Goal: Transaction & Acquisition: Obtain resource

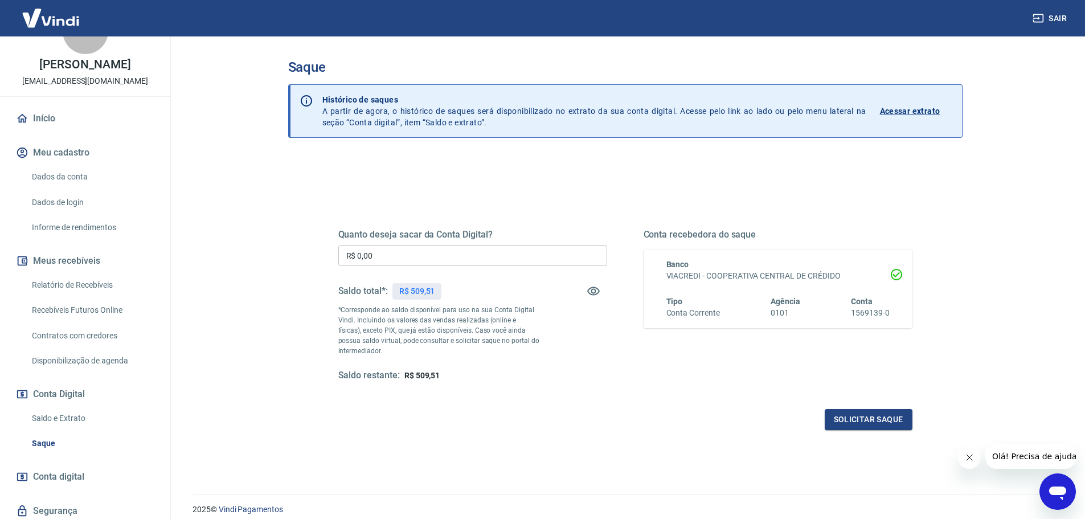
scroll to position [57, 0]
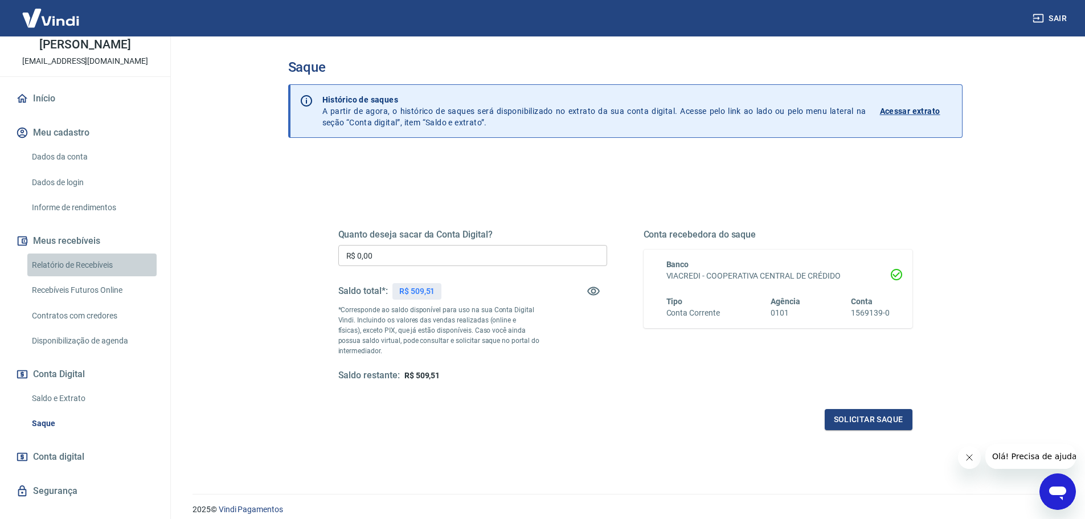
click at [93, 265] on link "Relatório de Recebíveis" at bounding box center [91, 265] width 129 height 23
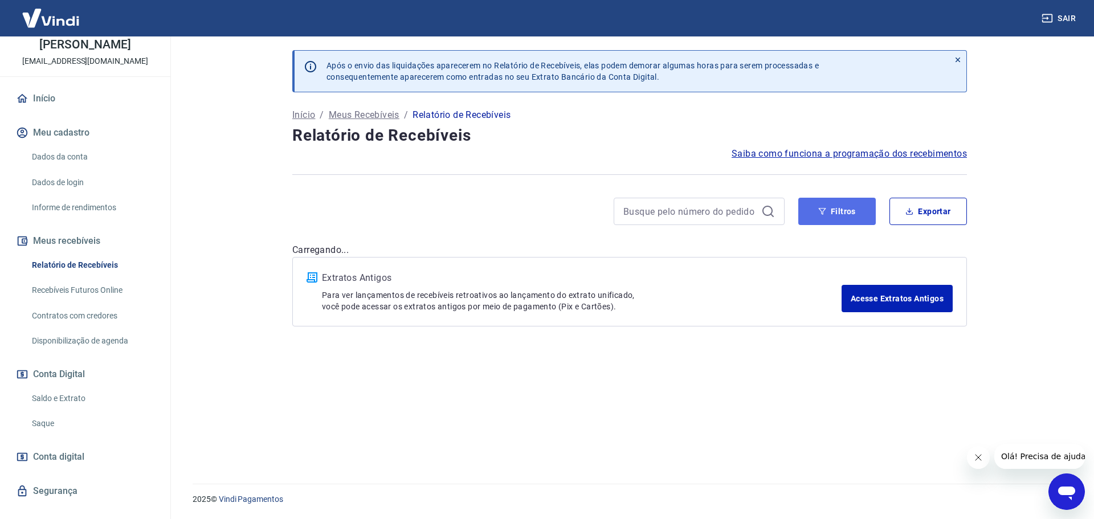
click at [839, 222] on button "Filtros" at bounding box center [836, 211] width 77 height 27
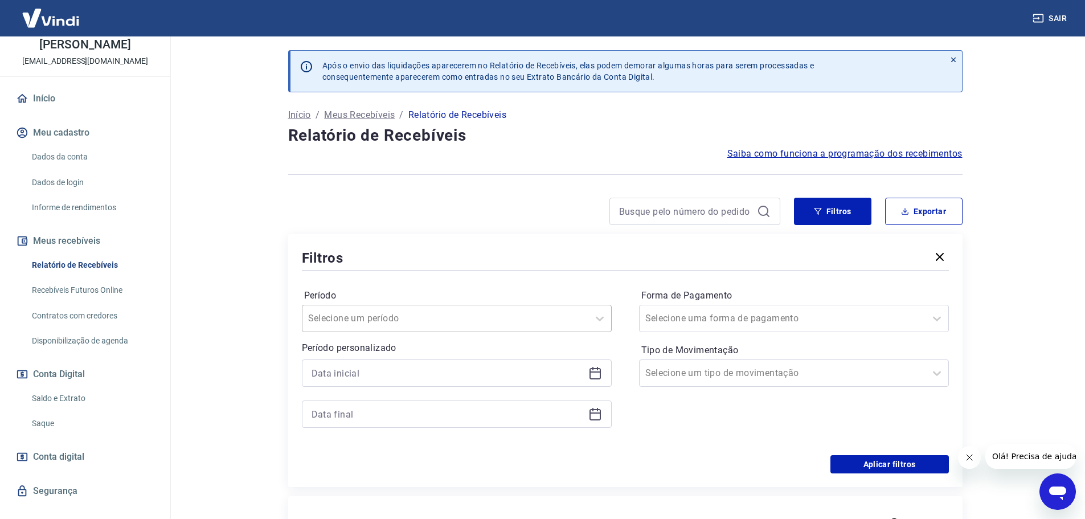
click at [439, 323] on div at bounding box center [445, 318] width 275 height 16
click at [444, 277] on div "Período option Limpar Filtro focused, 1 of 7. 7 results available. Use Up and D…" at bounding box center [625, 364] width 647 height 182
click at [419, 369] on input at bounding box center [448, 373] width 272 height 17
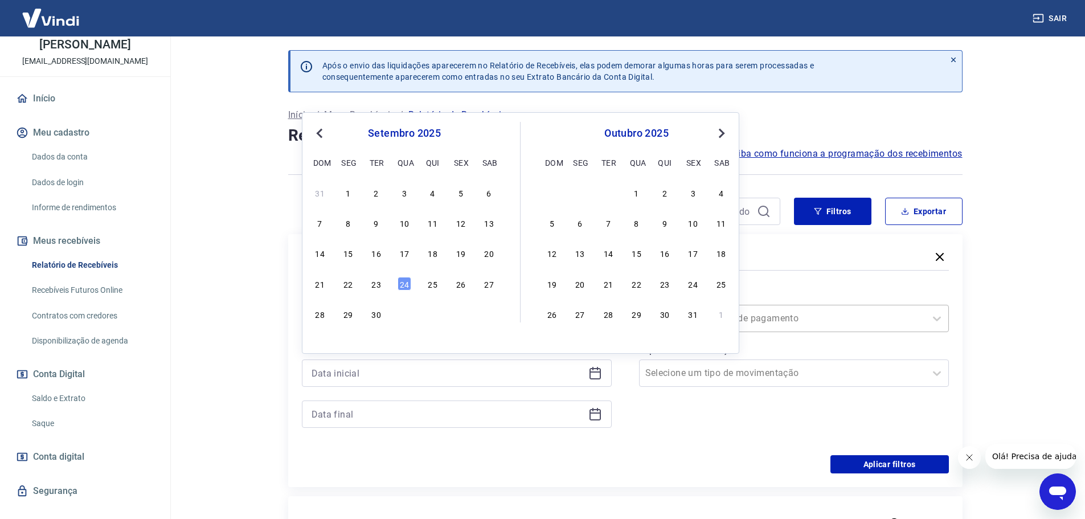
drag, startPoint x: 348, startPoint y: 189, endPoint x: 660, endPoint y: 317, distance: 336.9
click at [347, 189] on div "1" at bounding box center [348, 193] width 14 height 14
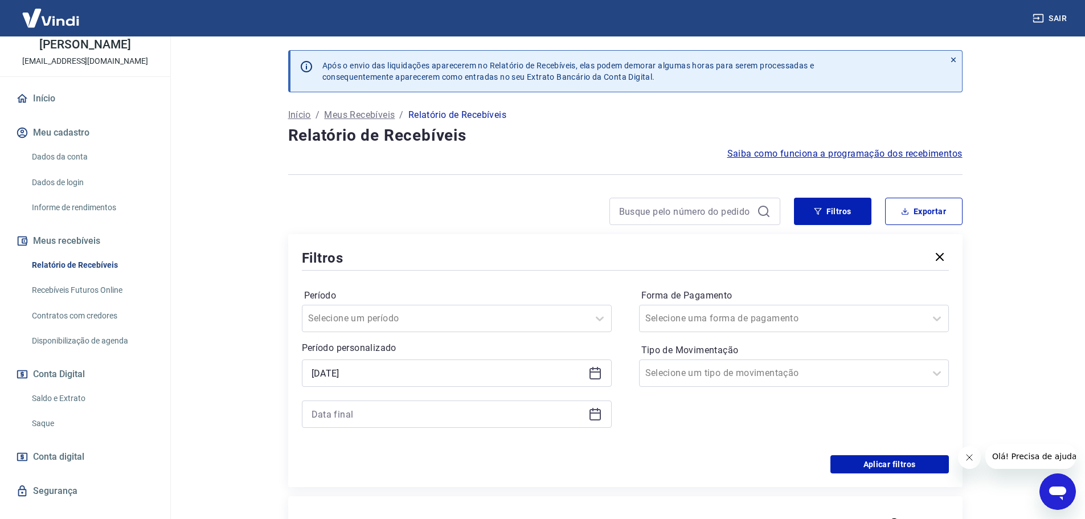
click at [596, 376] on icon at bounding box center [595, 373] width 14 height 14
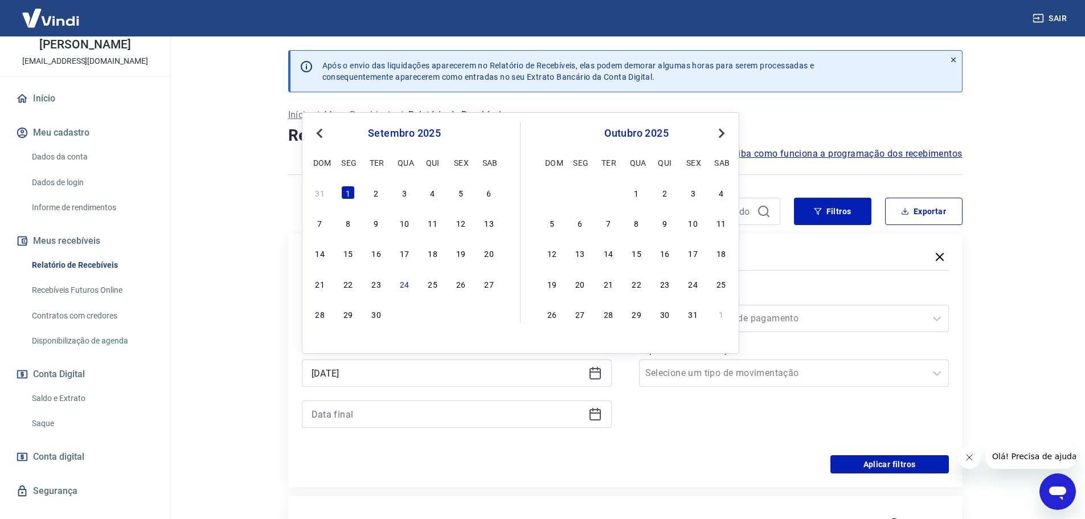
click at [321, 136] on span "Previous Month" at bounding box center [321, 132] width 0 height 13
click at [463, 199] on div "1" at bounding box center [461, 193] width 14 height 14
type input "[DATE]"
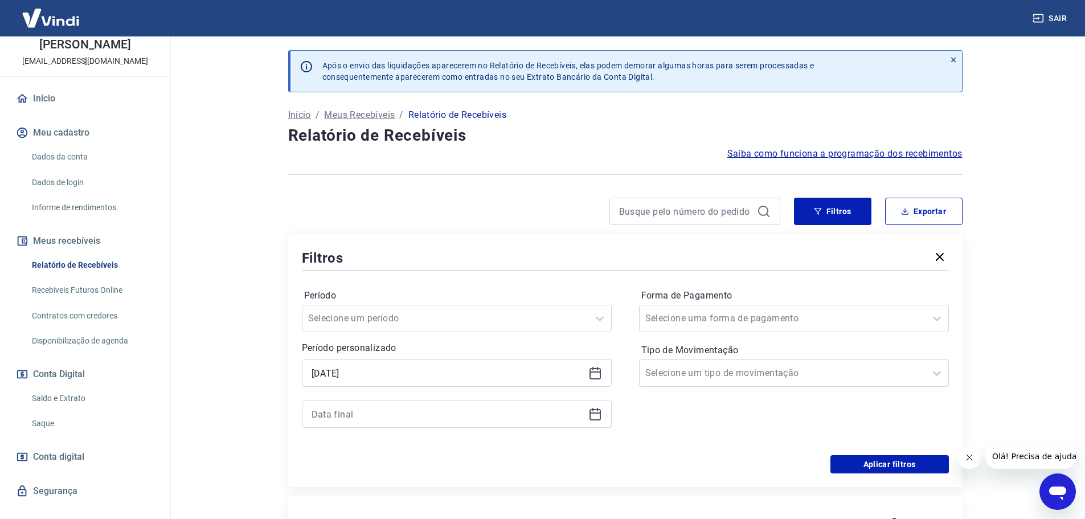
click at [591, 411] on icon at bounding box center [595, 414] width 14 height 14
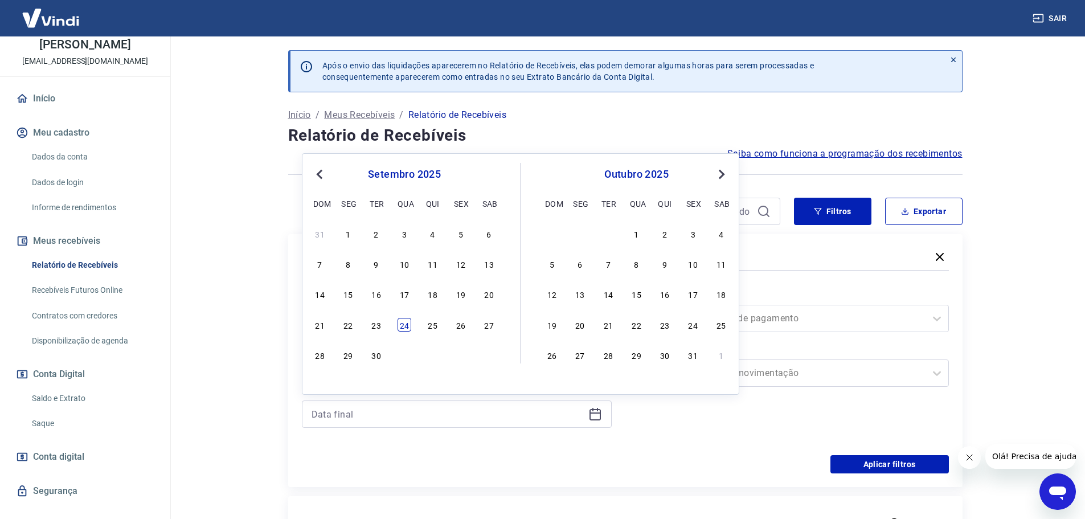
click at [408, 326] on div "24" at bounding box center [405, 325] width 14 height 14
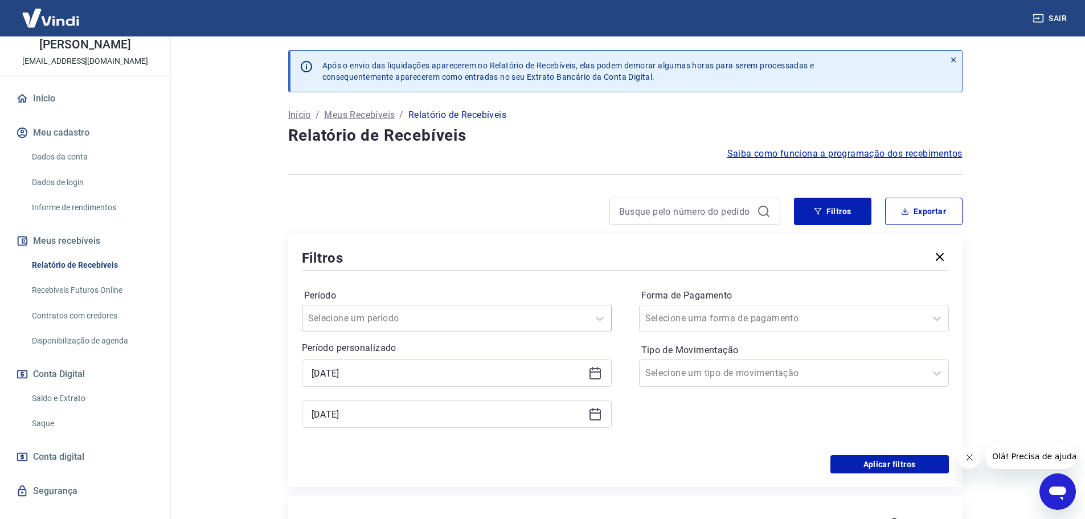
type input "[DATE]"
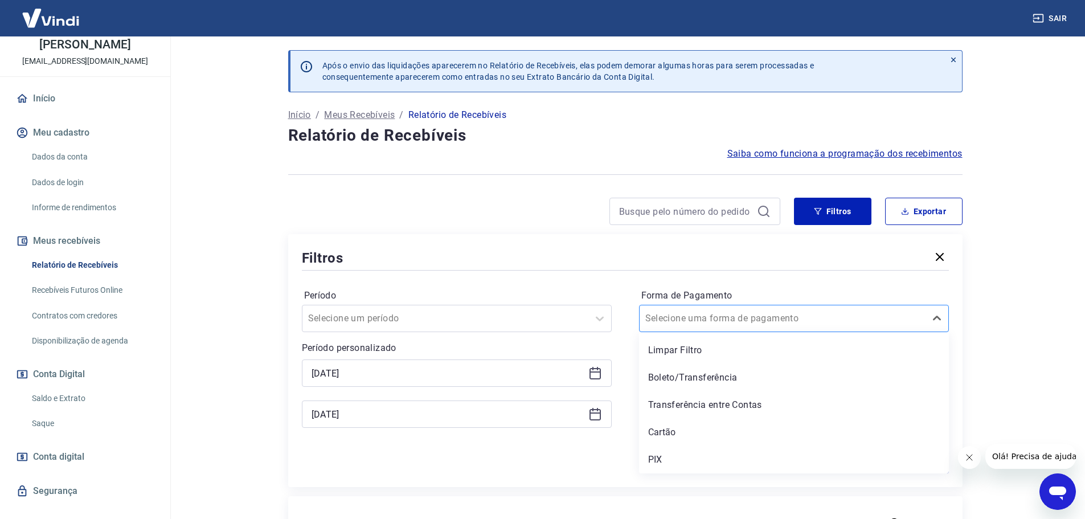
click at [791, 324] on div at bounding box center [782, 318] width 275 height 16
drag, startPoint x: 712, startPoint y: 453, endPoint x: 733, endPoint y: 461, distance: 22.7
click at [712, 453] on div "PIX" at bounding box center [794, 459] width 310 height 23
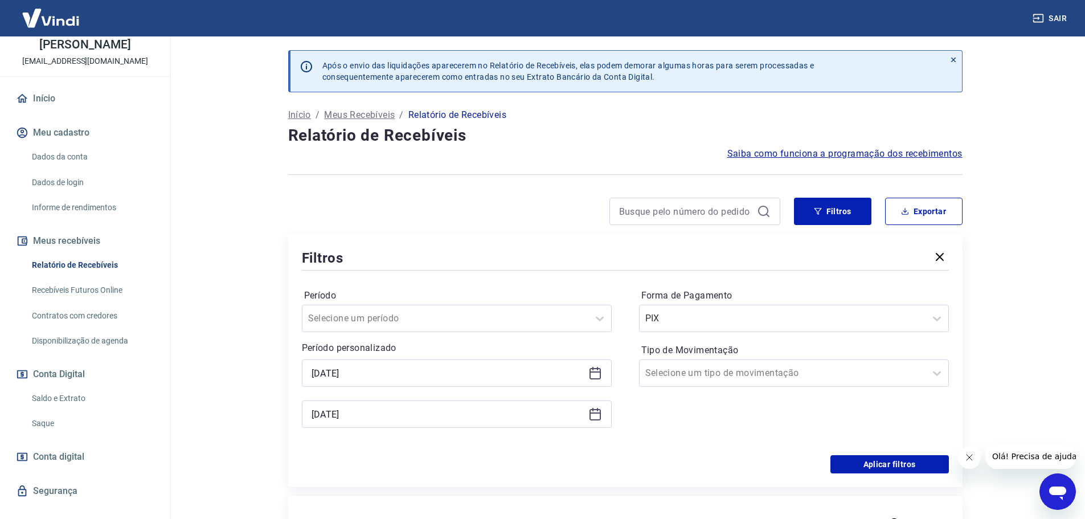
click at [733, 461] on div "Aplicar filtros" at bounding box center [625, 464] width 647 height 18
click at [882, 463] on button "Aplicar filtros" at bounding box center [890, 464] width 118 height 18
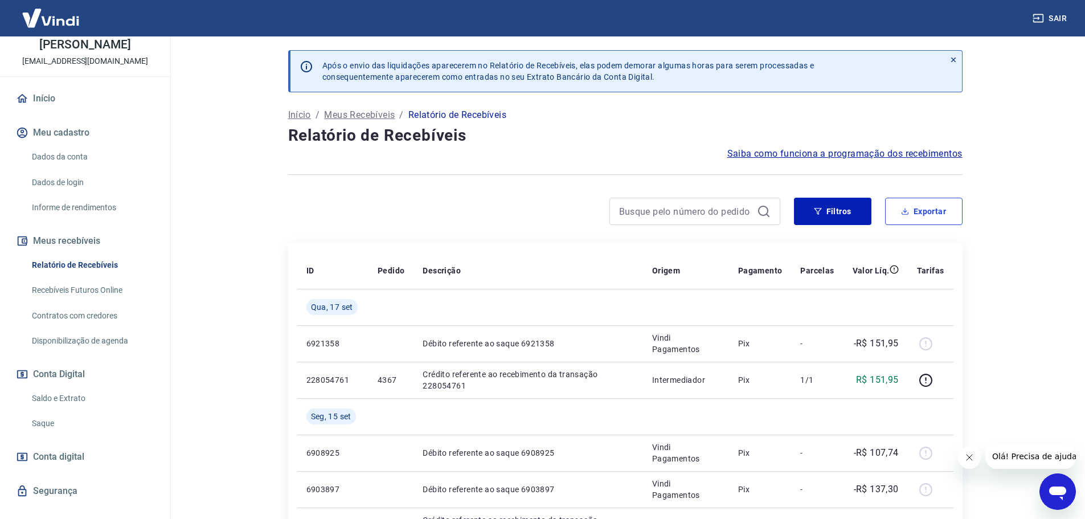
click at [923, 208] on button "Exportar" at bounding box center [923, 211] width 77 height 27
type input "[DATE]"
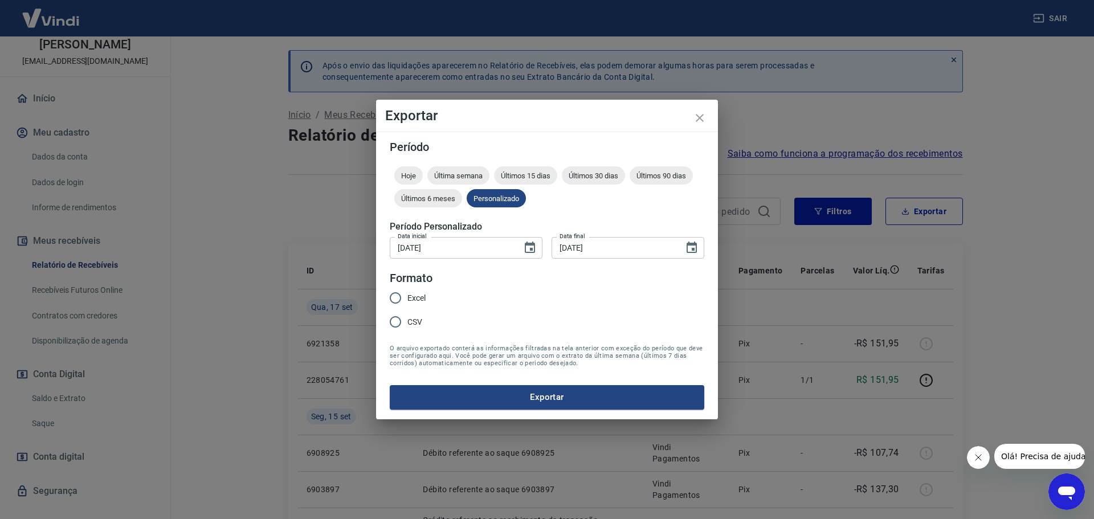
click at [398, 297] on input "Excel" at bounding box center [395, 298] width 24 height 24
radio input "true"
click at [477, 398] on button "Exportar" at bounding box center [547, 397] width 314 height 24
